Goal: Check status

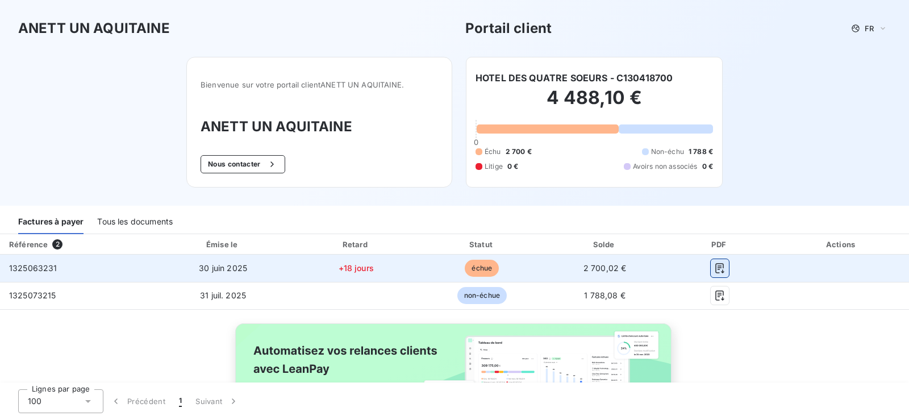
click at [714, 265] on icon "button" at bounding box center [719, 267] width 11 height 11
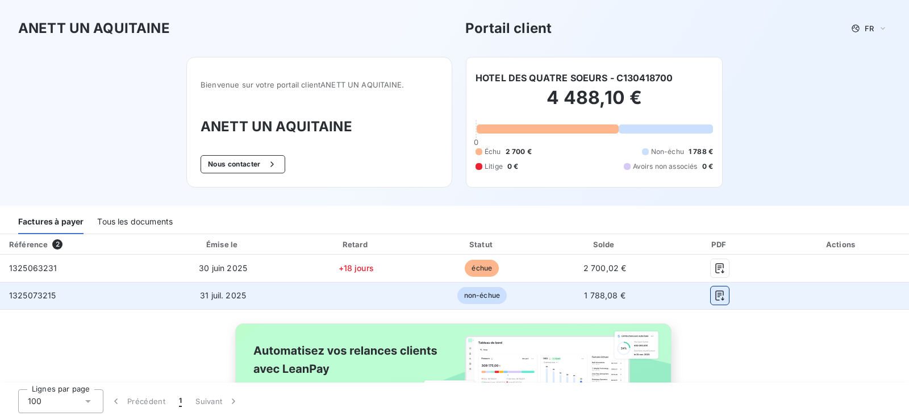
click at [714, 294] on icon "button" at bounding box center [719, 295] width 11 height 11
